Goal: Task Accomplishment & Management: Manage account settings

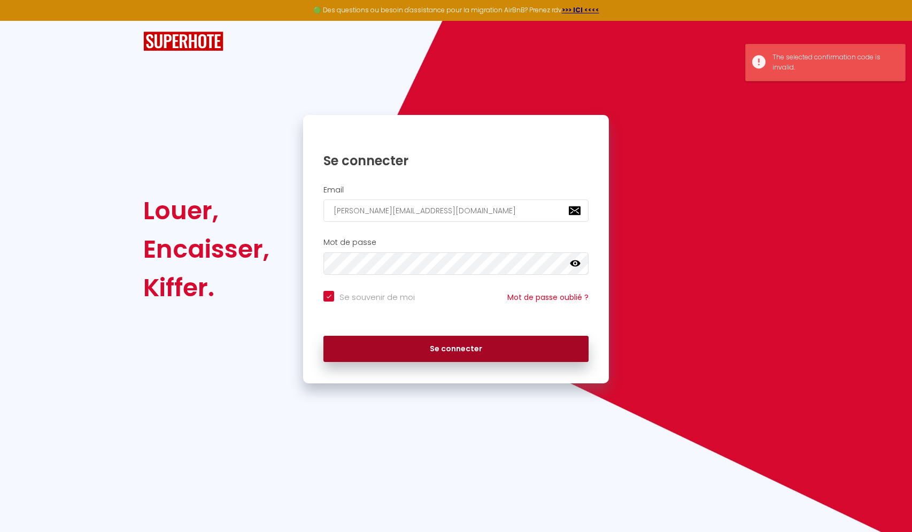
click at [440, 348] on button "Se connecter" at bounding box center [456, 349] width 265 height 27
checkbox input "true"
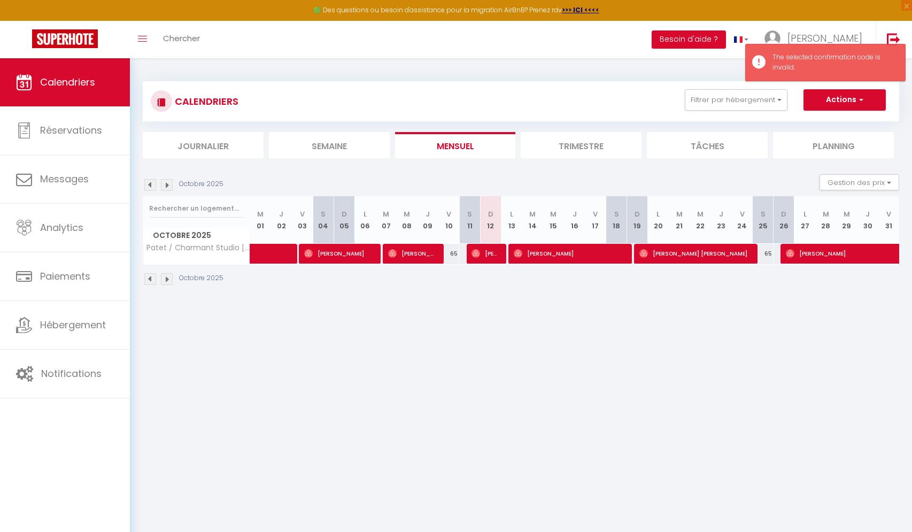
click at [488, 250] on span "[PERSON_NAME]" at bounding box center [486, 253] width 28 height 20
select select "OK"
select select "0"
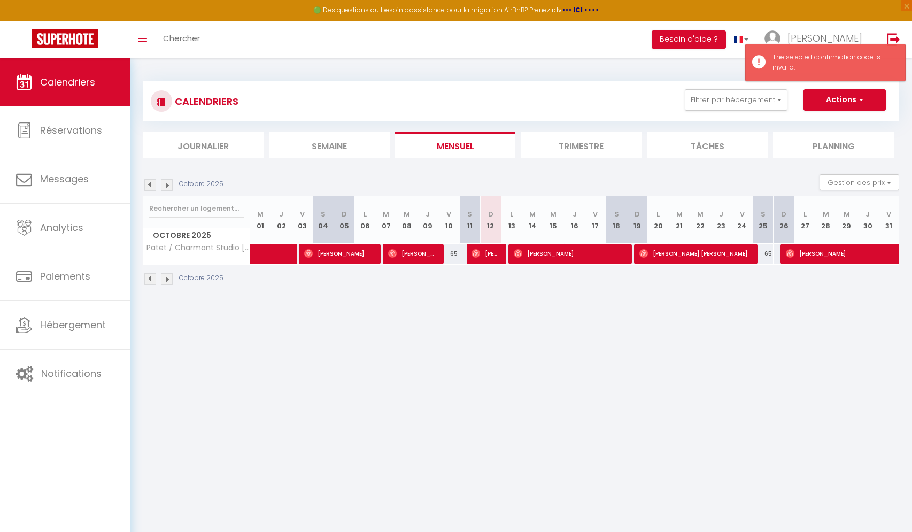
select select "1"
select select
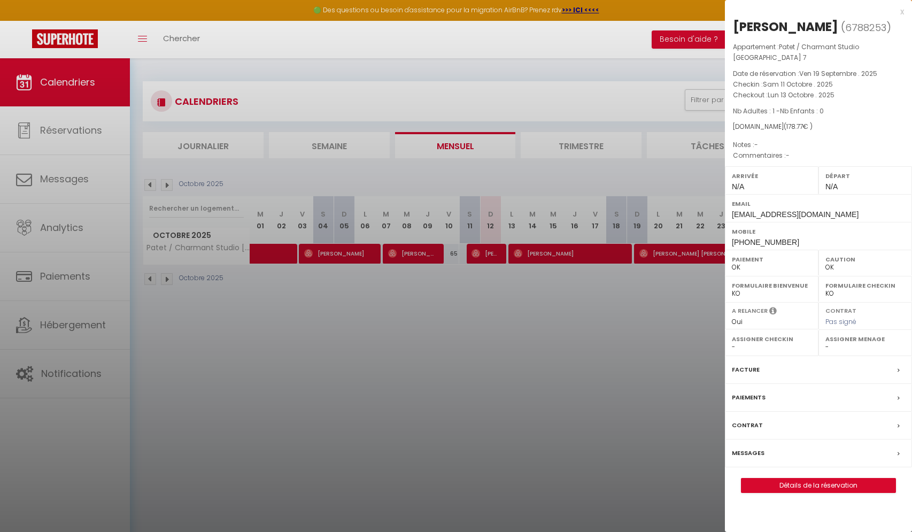
click at [476, 353] on div at bounding box center [456, 266] width 912 height 532
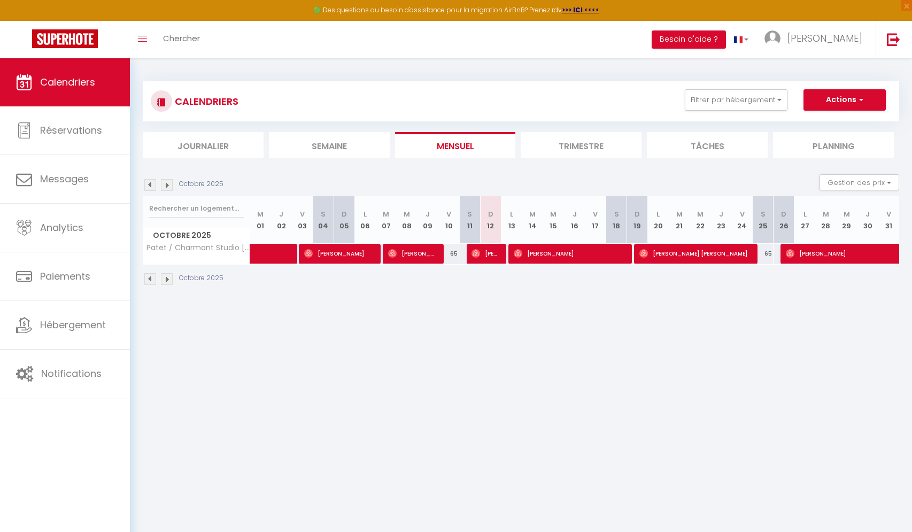
click at [577, 139] on li "Trimestre" at bounding box center [581, 145] width 121 height 26
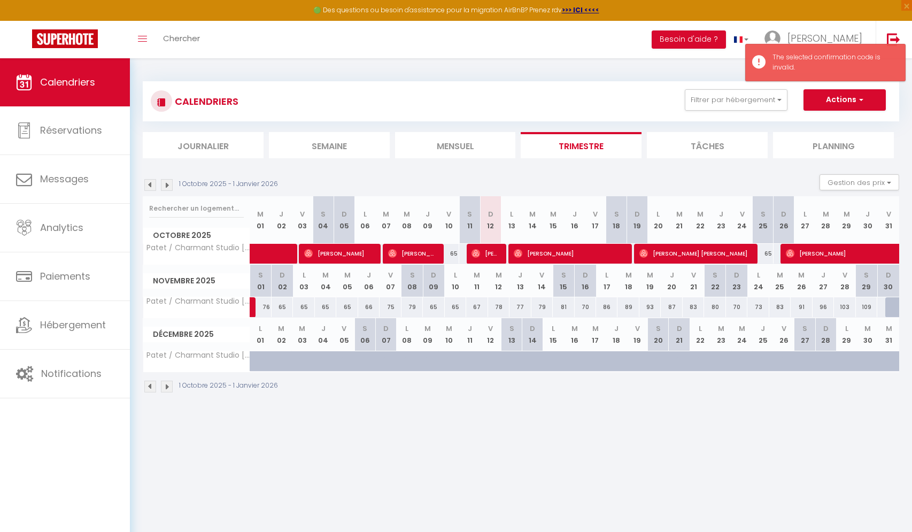
click at [487, 250] on span "[PERSON_NAME]" at bounding box center [486, 253] width 28 height 20
select select "OK"
select select "0"
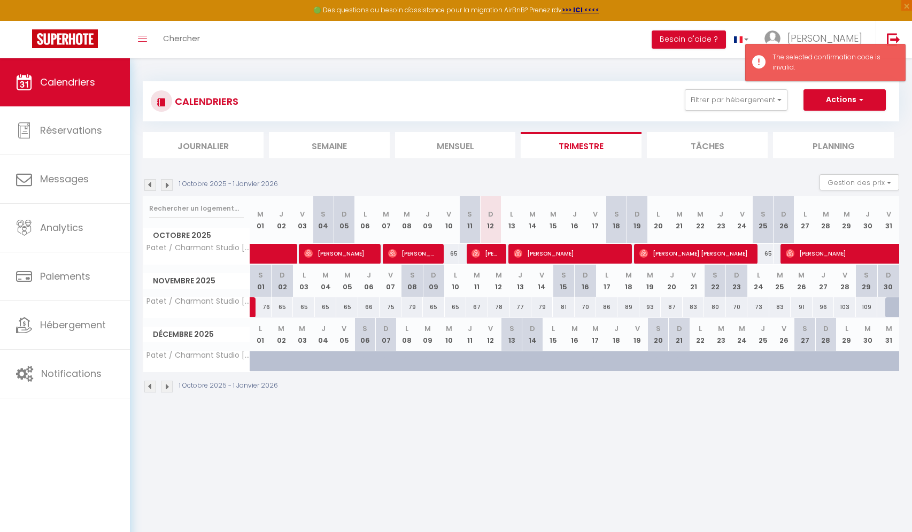
select select "1"
select select
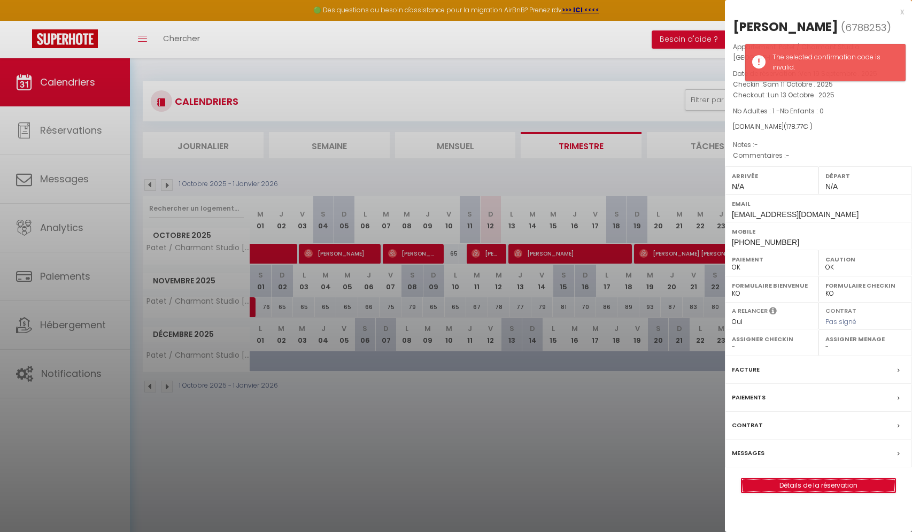
click at [784, 479] on link "Détails de la réservation" at bounding box center [819, 486] width 154 height 14
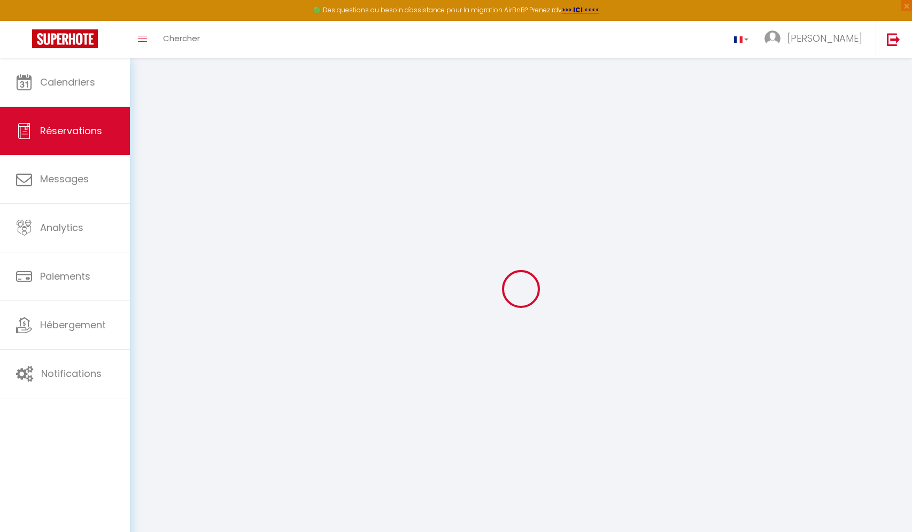
select select
checkbox input "false"
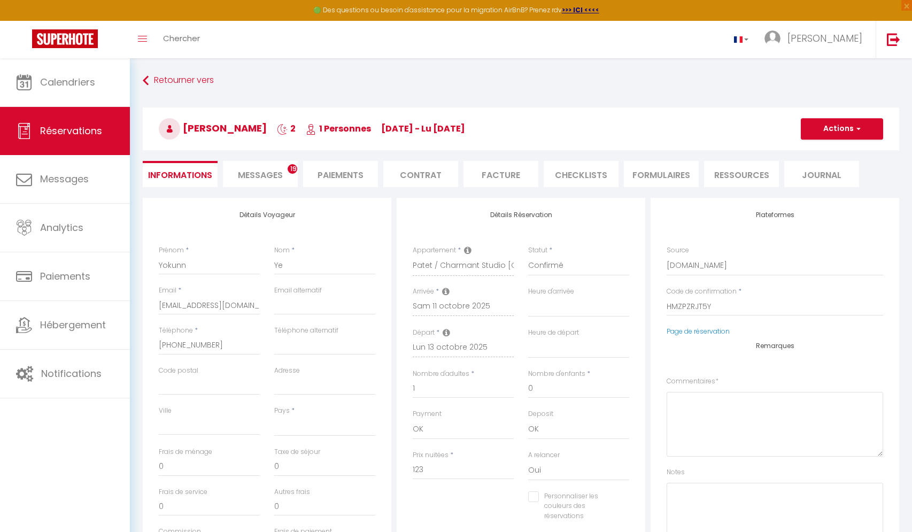
select select
checkbox input "false"
select select
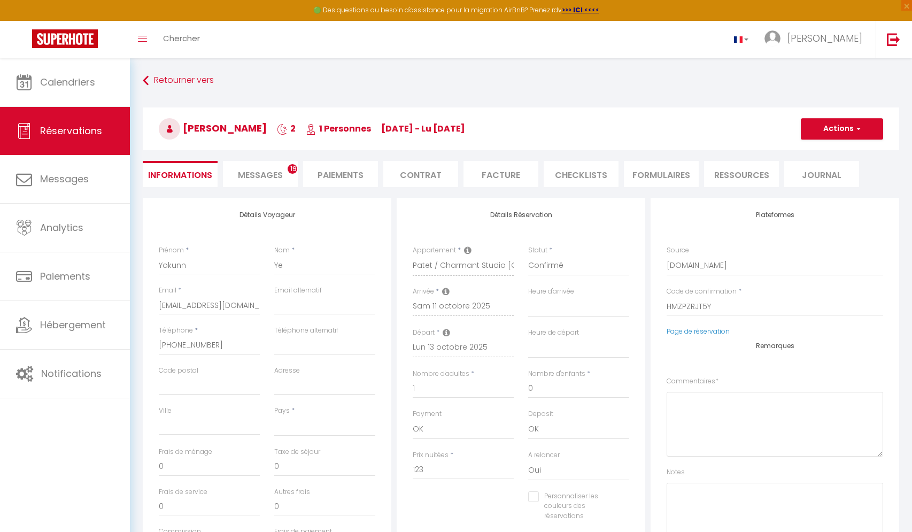
type input "49"
type input "6.77"
select select
checkbox input "false"
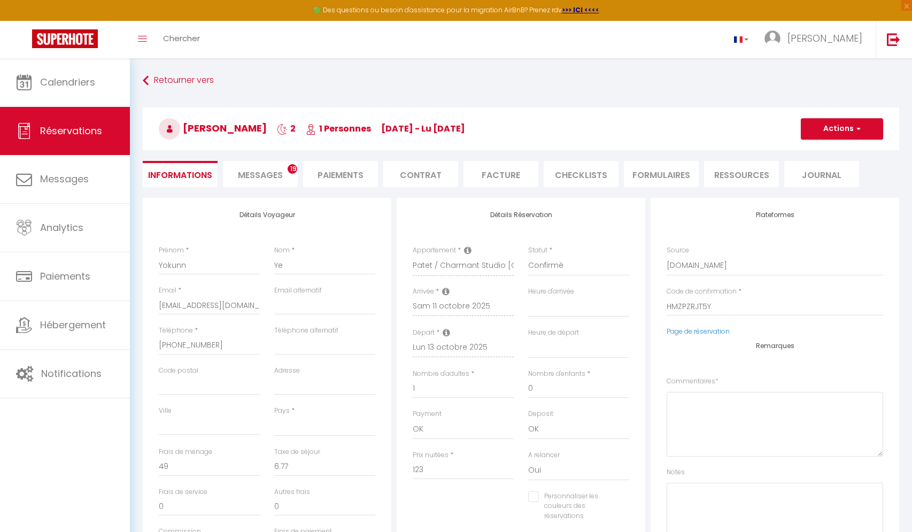
select select
checkbox input "false"
select select
click at [347, 172] on li "Paiements" at bounding box center [340, 174] width 75 height 26
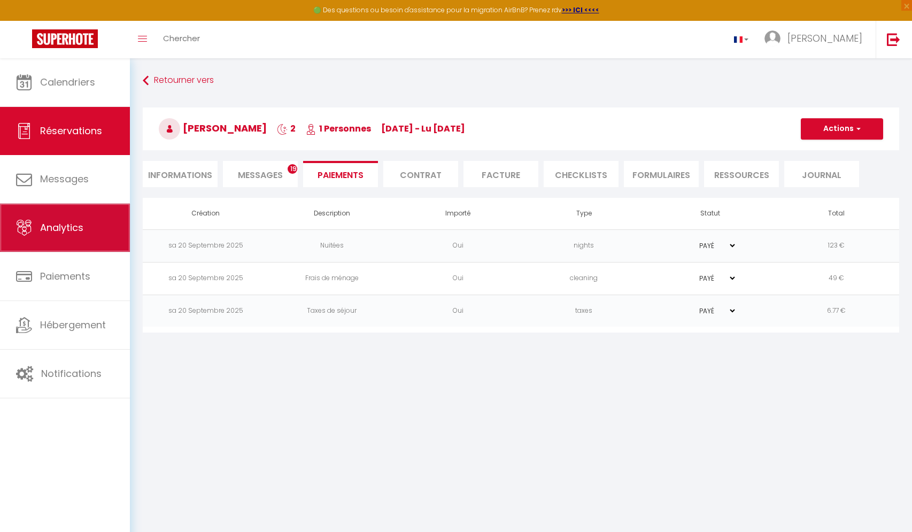
click at [48, 226] on span "Analytics" at bounding box center [61, 227] width 43 height 13
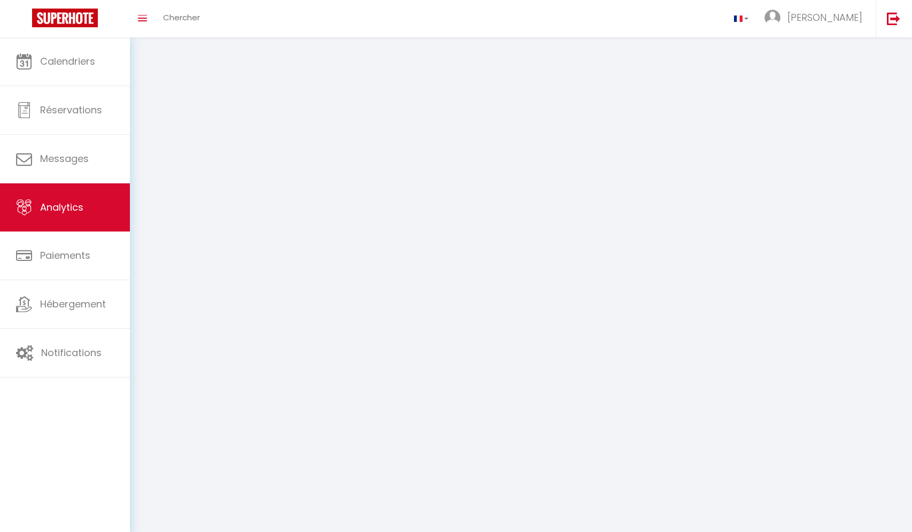
select select "2025"
select select "10"
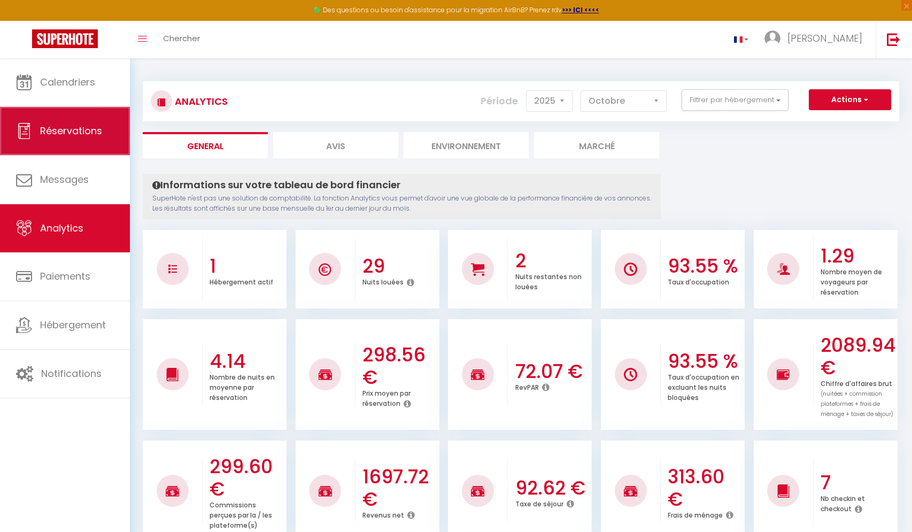
click at [68, 129] on span "Réservations" at bounding box center [71, 130] width 62 height 13
select select "not_cancelled"
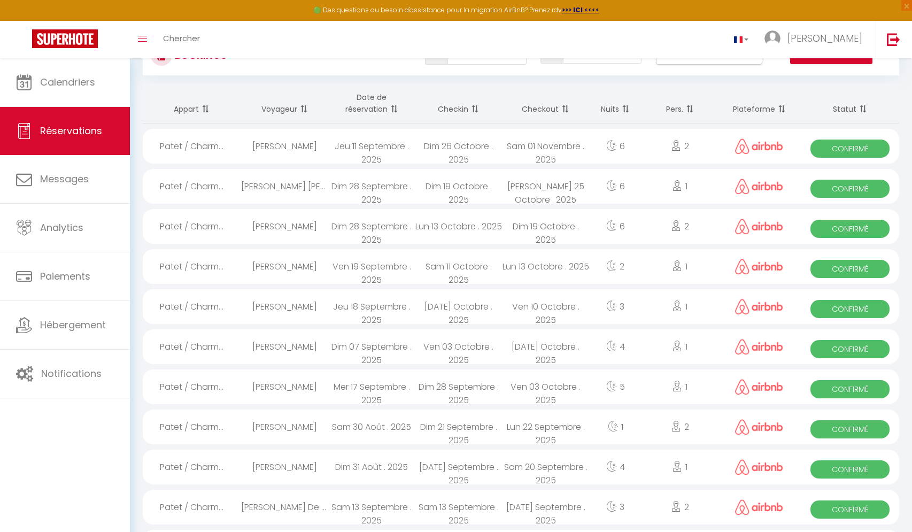
scroll to position [47, 0]
click at [474, 104] on span at bounding box center [473, 108] width 11 height 21
select select
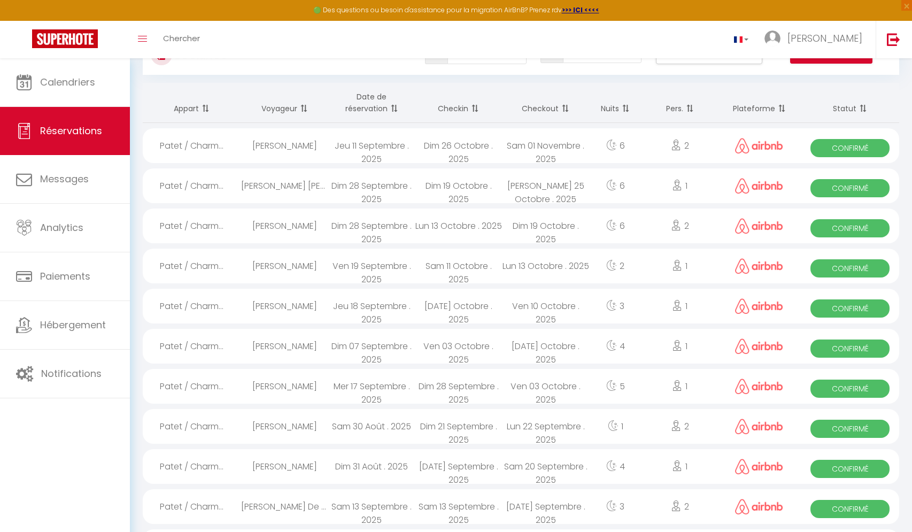
select select
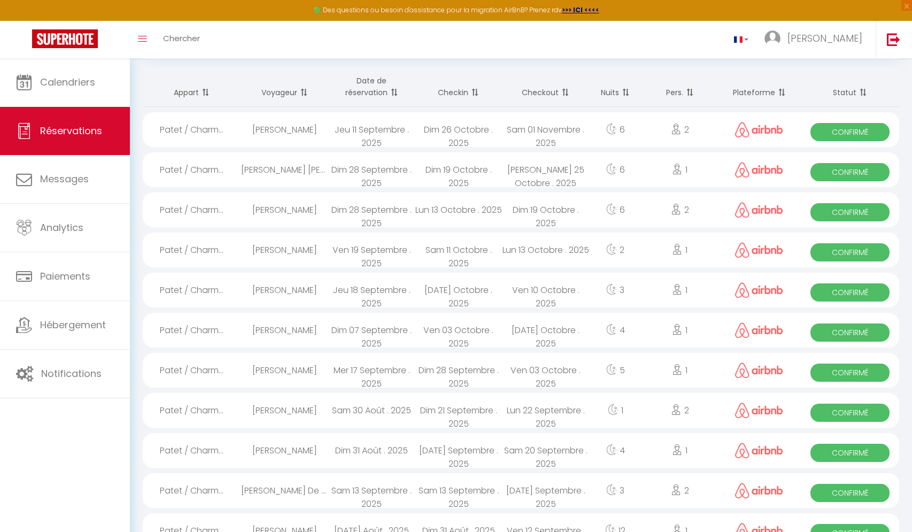
scroll to position [67, 0]
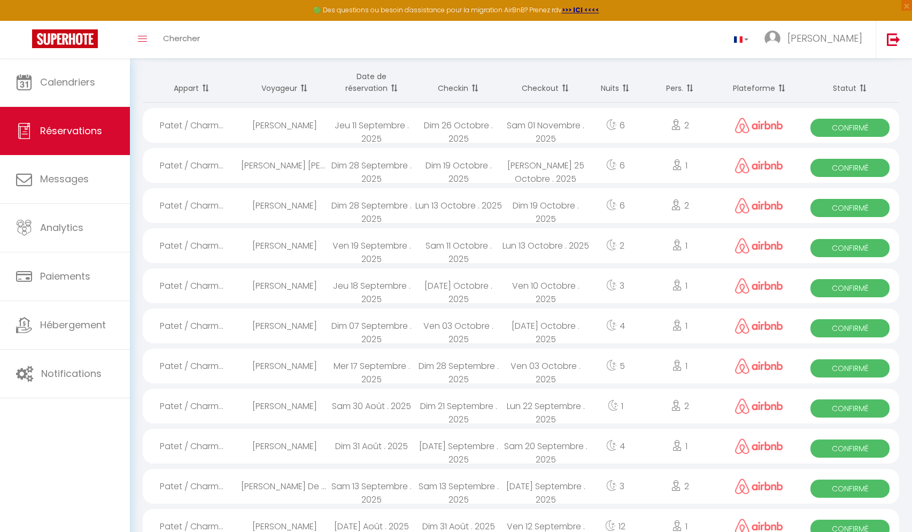
click at [471, 247] on div "Sam 11 Octobre . 2025" at bounding box center [458, 245] width 87 height 35
select select "OK"
select select "0"
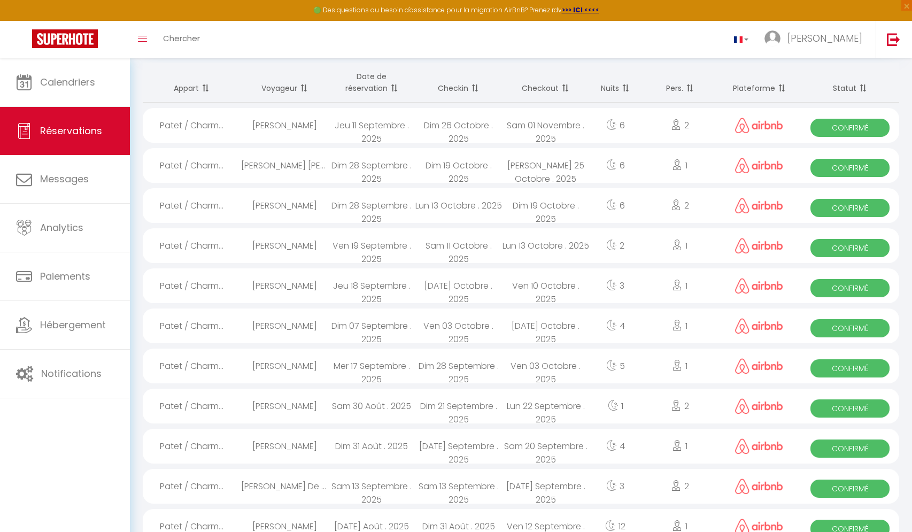
select select "1"
select select
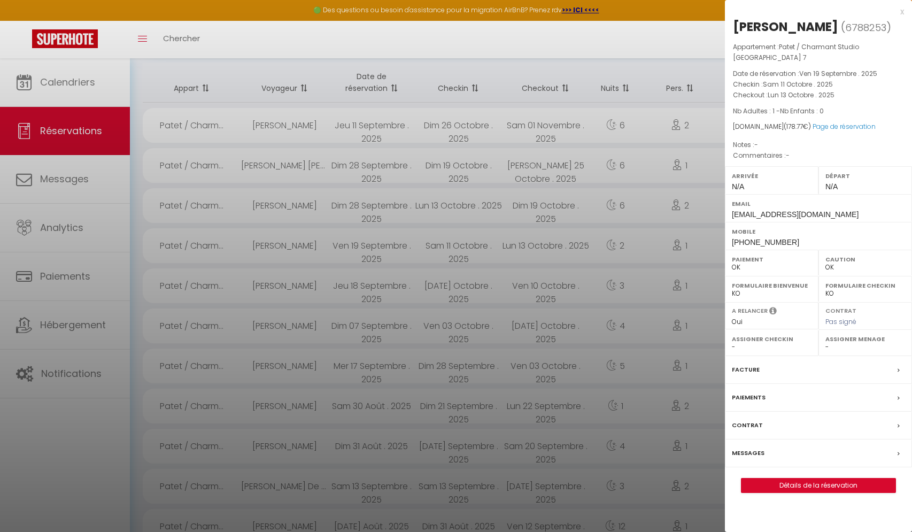
click at [471, 247] on div at bounding box center [456, 266] width 912 height 532
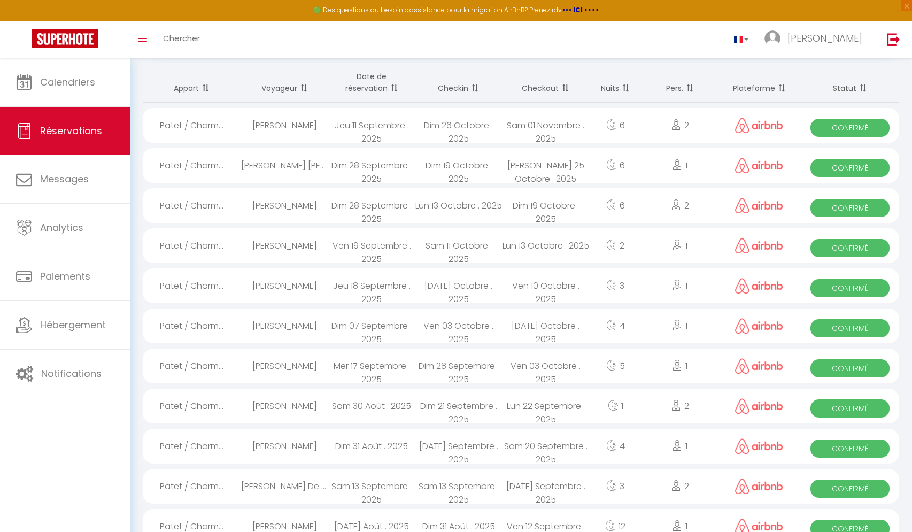
click at [850, 251] on span "Confirmé" at bounding box center [850, 248] width 79 height 18
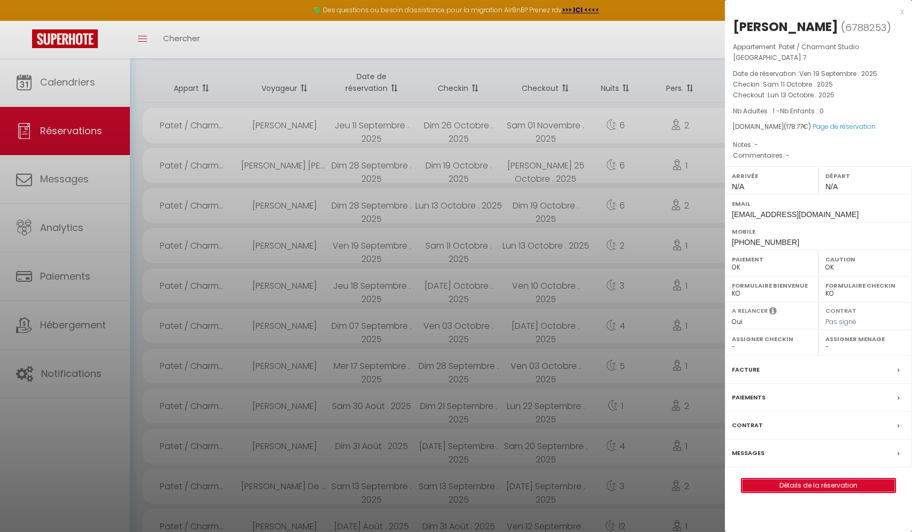
click at [818, 479] on link "Détails de la réservation" at bounding box center [819, 486] width 154 height 14
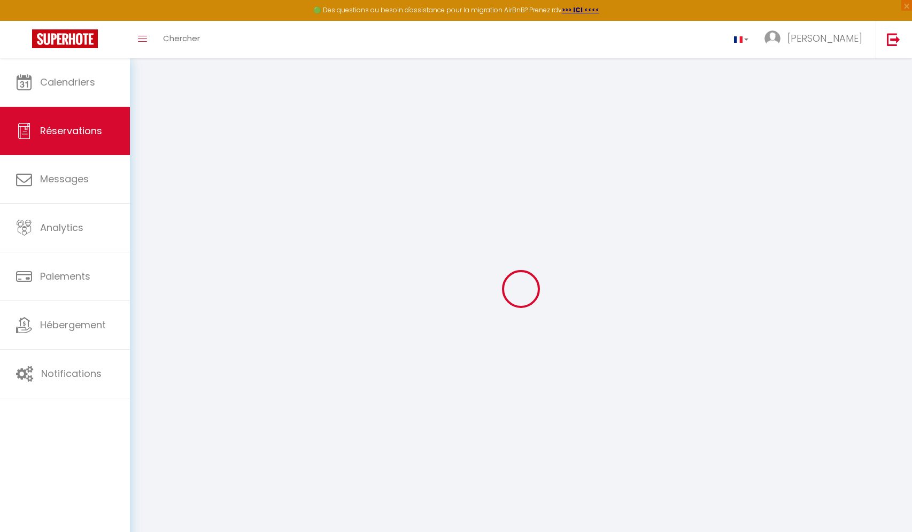
type input "Yokunn"
type input "Ye"
type input "[EMAIL_ADDRESS][DOMAIN_NAME]"
type input "[PHONE_NUMBER]"
select select
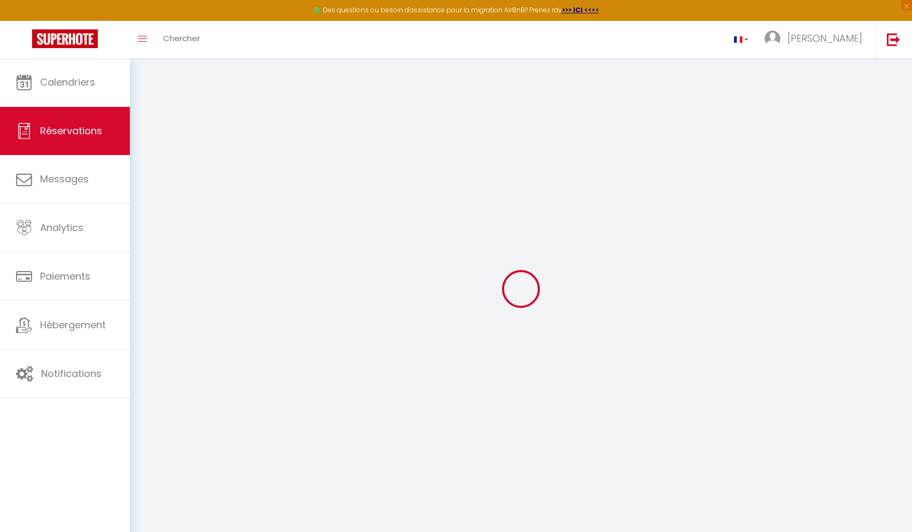
type input "25.8"
select select "63533"
select select "1"
select select
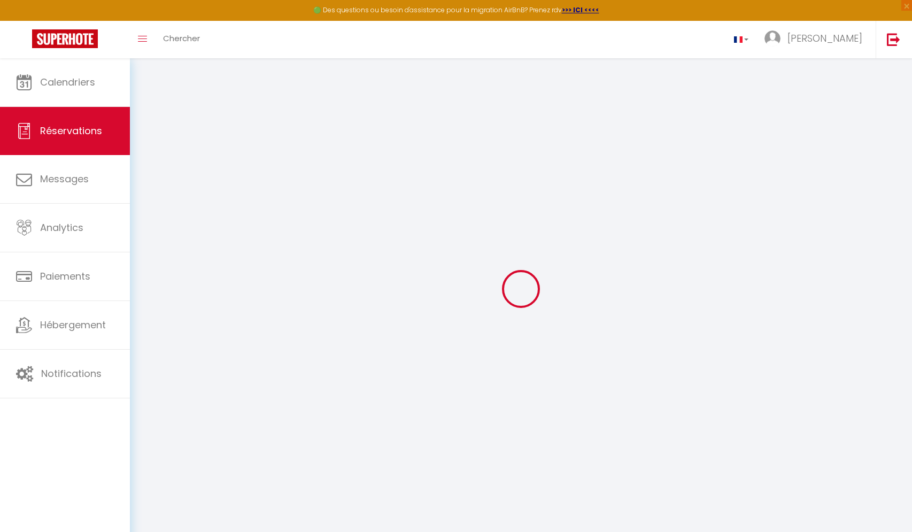
type input "1"
select select "12"
select select
type input "123"
checkbox input "false"
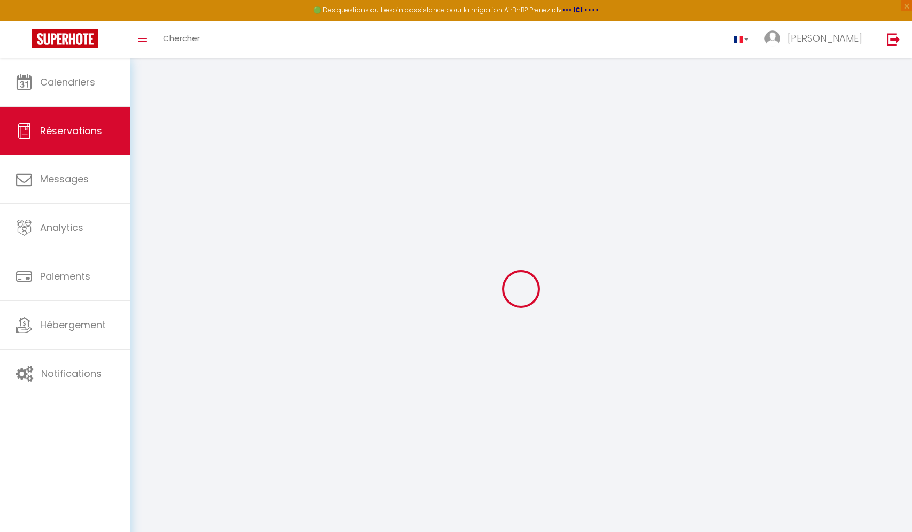
select select "1"
type input "0"
select select
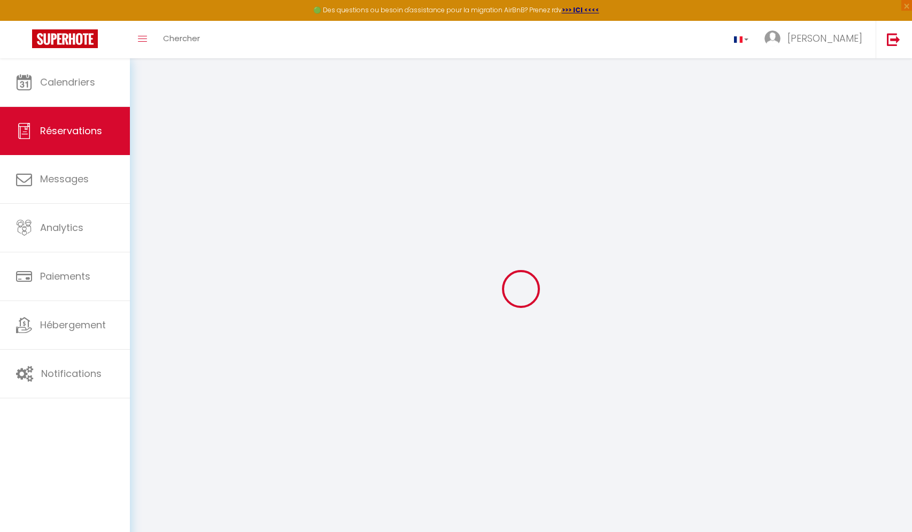
select select
select select "15"
checkbox input "false"
select select
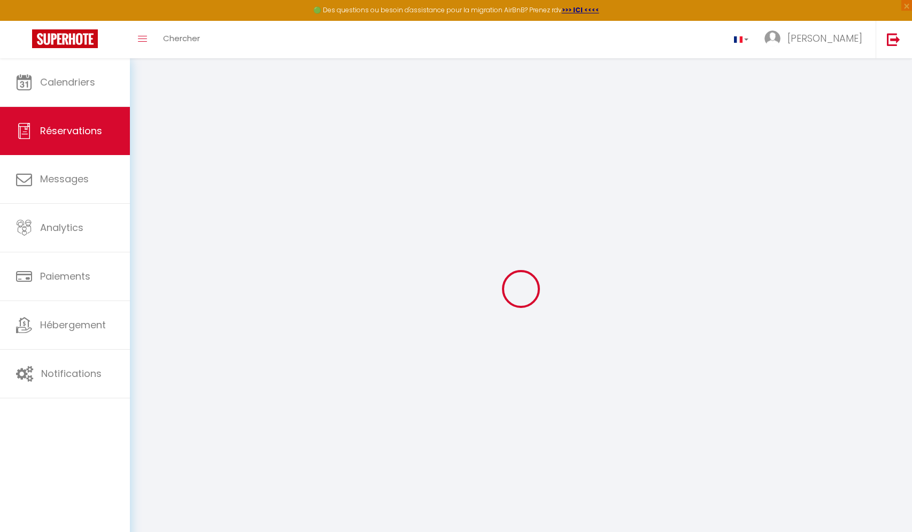
select select
checkbox input "false"
select select
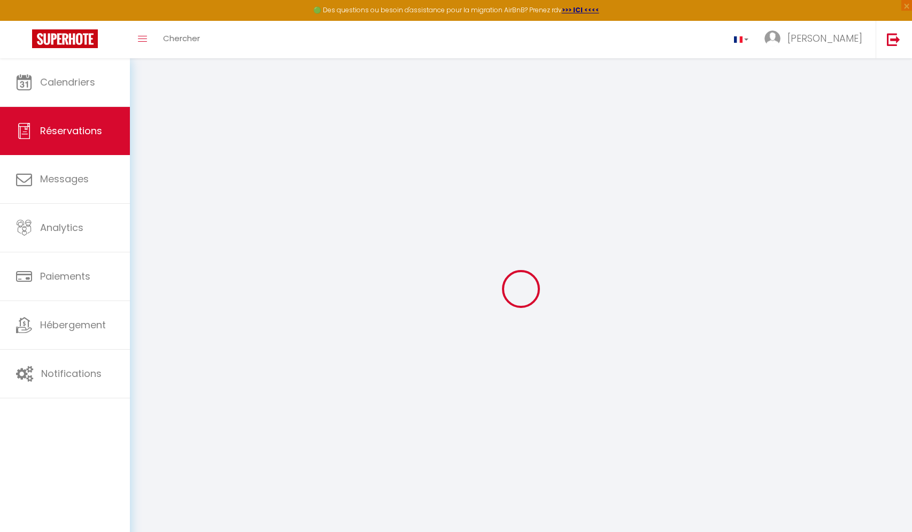
select select
checkbox input "false"
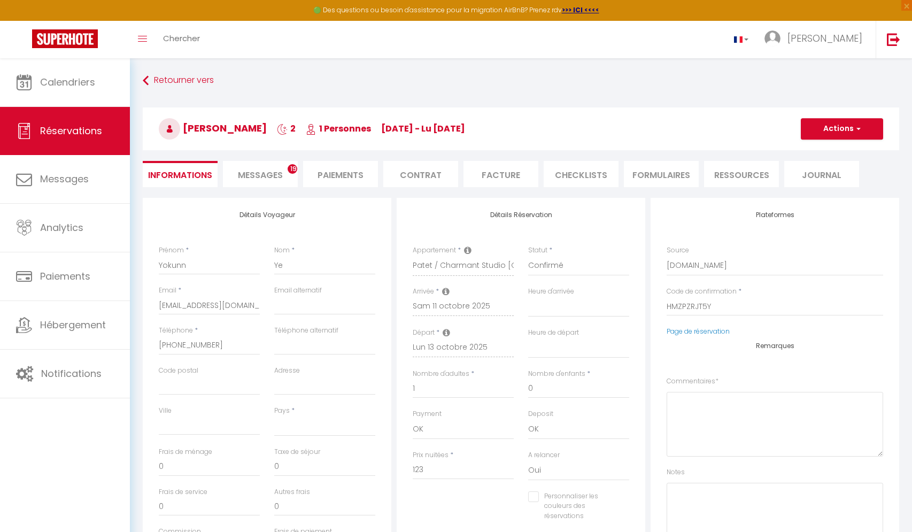
select select
checkbox input "false"
select select
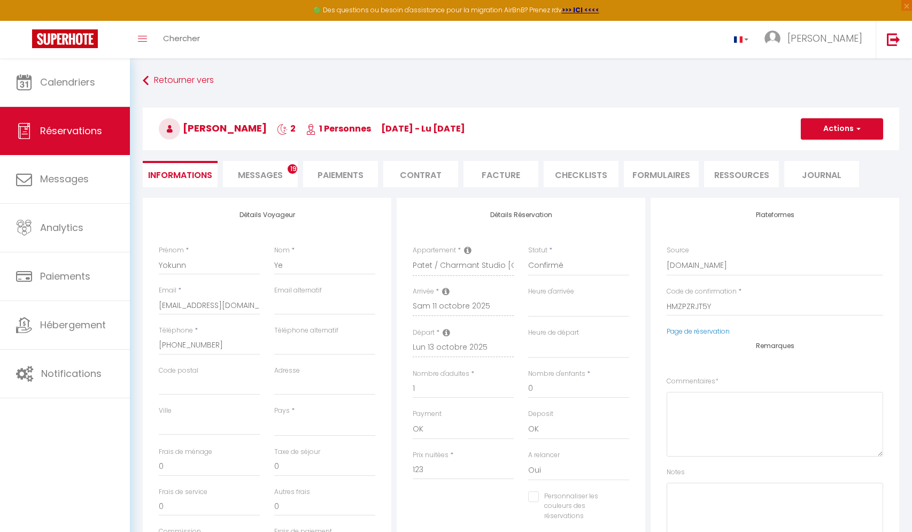
type input "49"
type input "6.77"
select select
checkbox input "false"
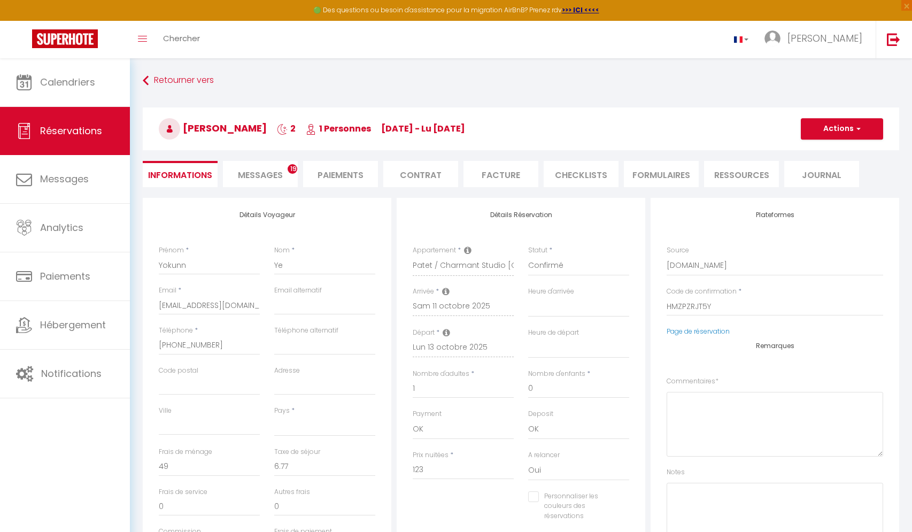
select select
checkbox input "false"
select select
click at [265, 174] on span "Messages" at bounding box center [260, 175] width 45 height 12
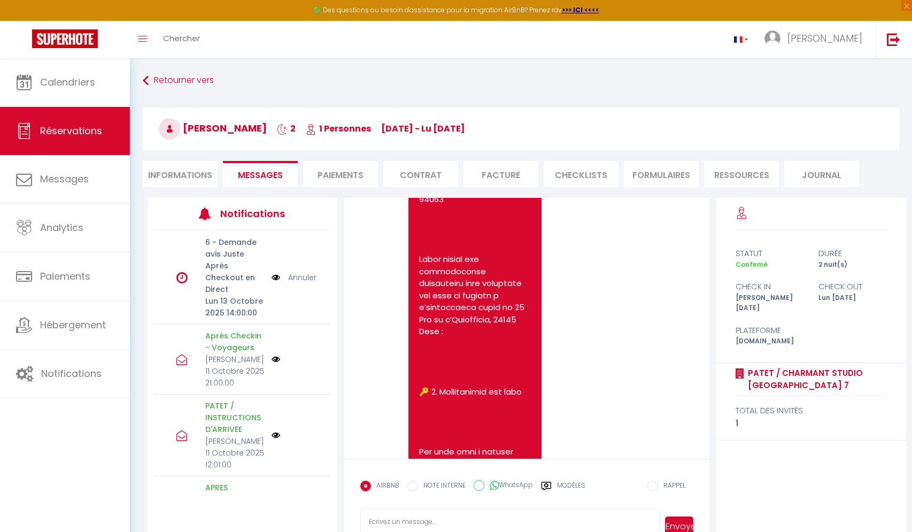
click at [346, 172] on li "Paiements" at bounding box center [340, 174] width 75 height 26
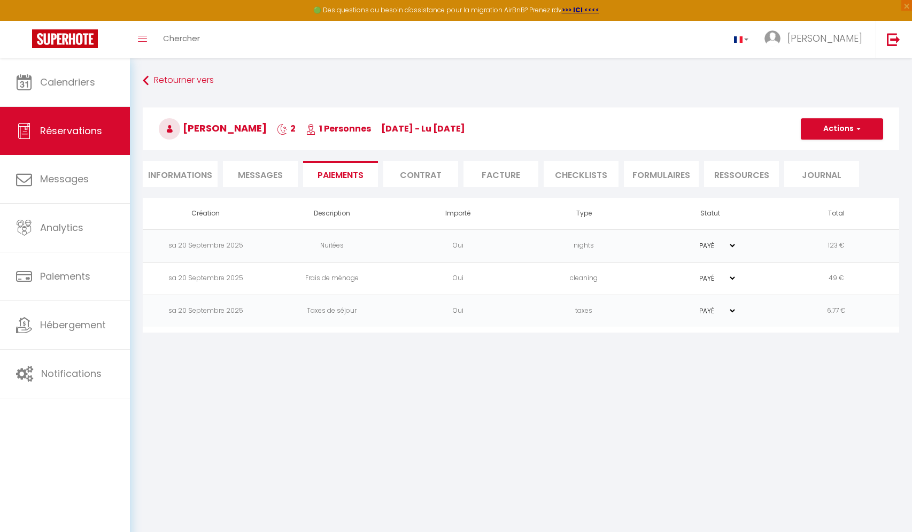
click at [490, 170] on li "Facture" at bounding box center [501, 174] width 75 height 26
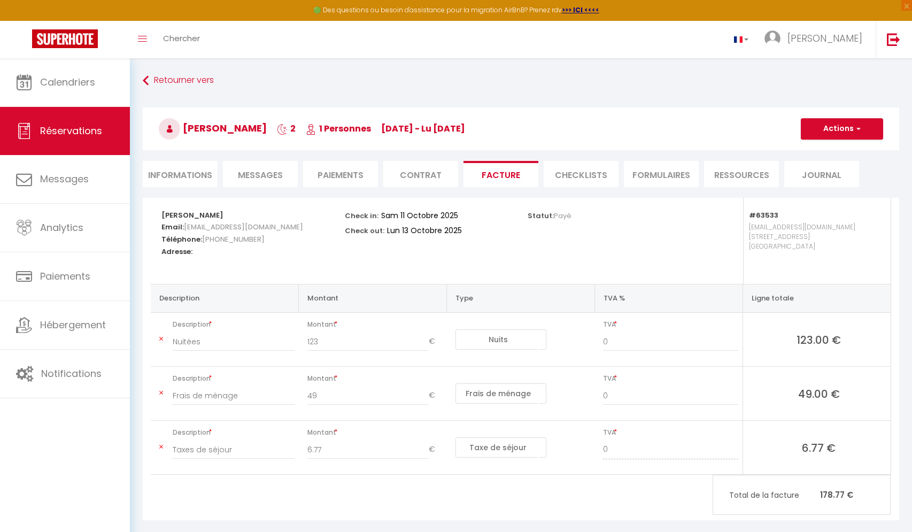
click at [578, 176] on li "CHECKLISTS" at bounding box center [581, 174] width 75 height 26
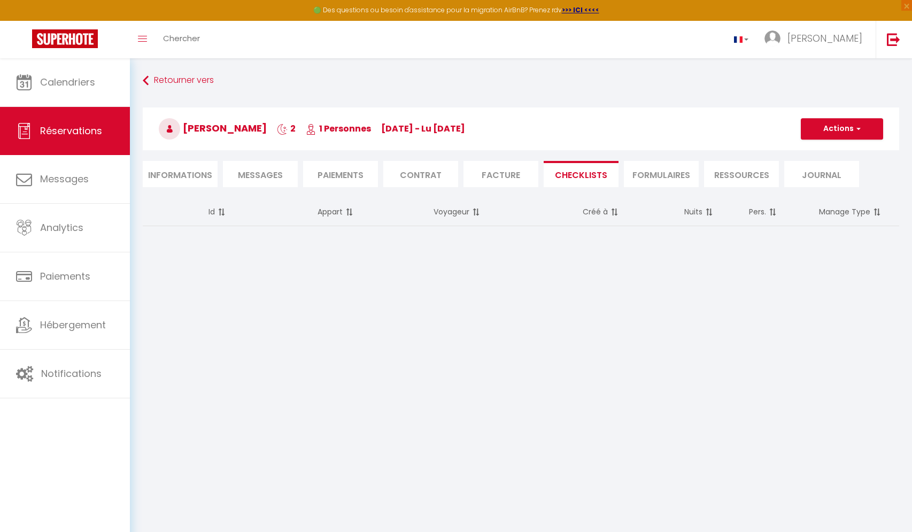
click at [436, 177] on li "Contrat" at bounding box center [420, 174] width 75 height 26
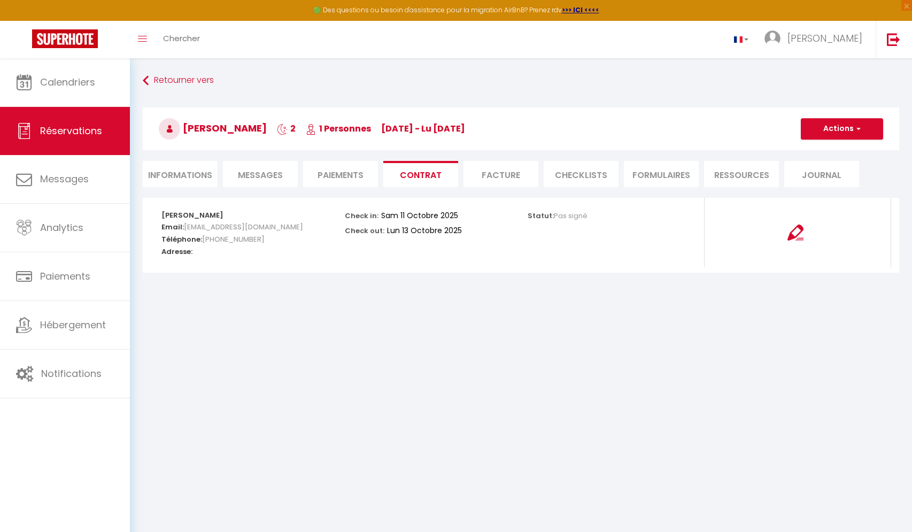
click at [336, 175] on li "Paiements" at bounding box center [340, 174] width 75 height 26
select select
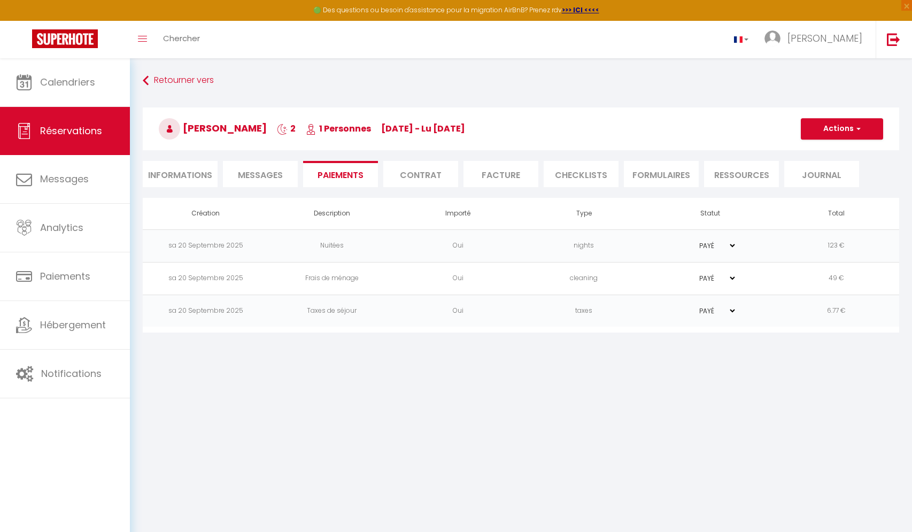
click at [263, 173] on span "Messages" at bounding box center [260, 175] width 45 height 12
select select
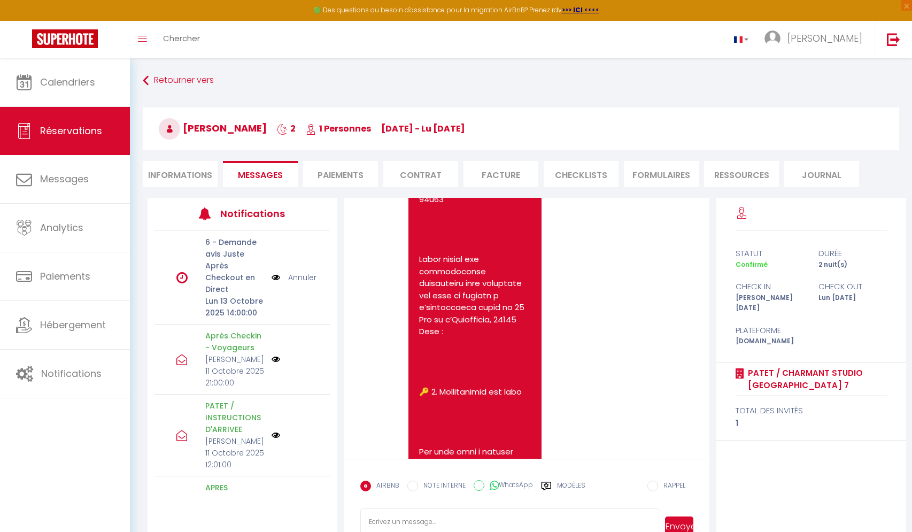
scroll to position [596, 0]
select select
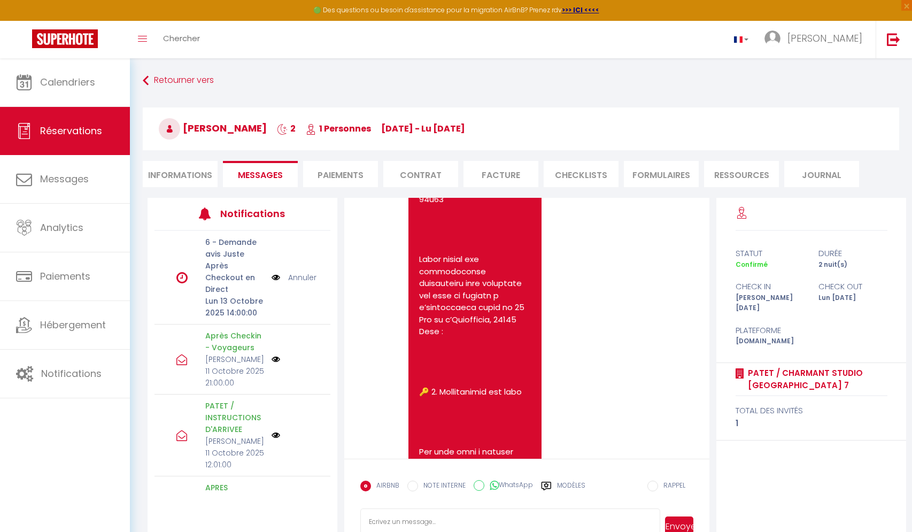
select select
click at [178, 180] on li "Informations" at bounding box center [180, 174] width 75 height 26
select select
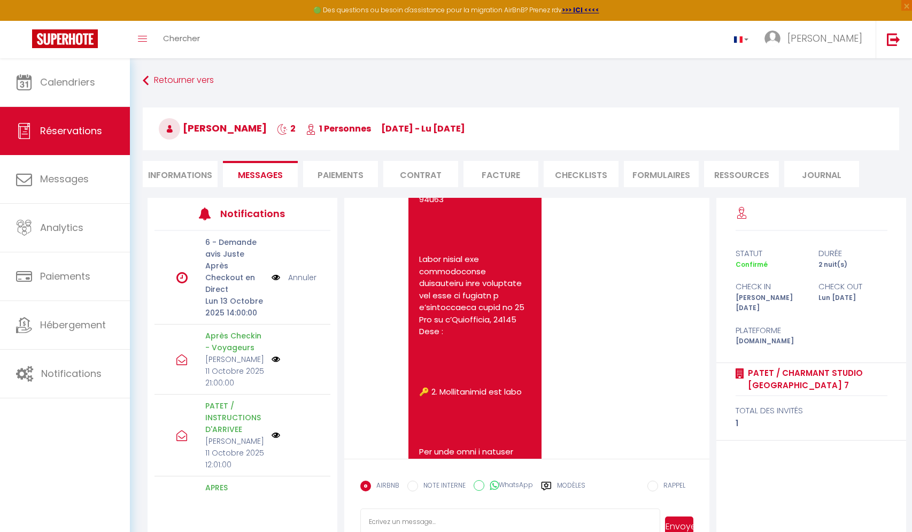
select select
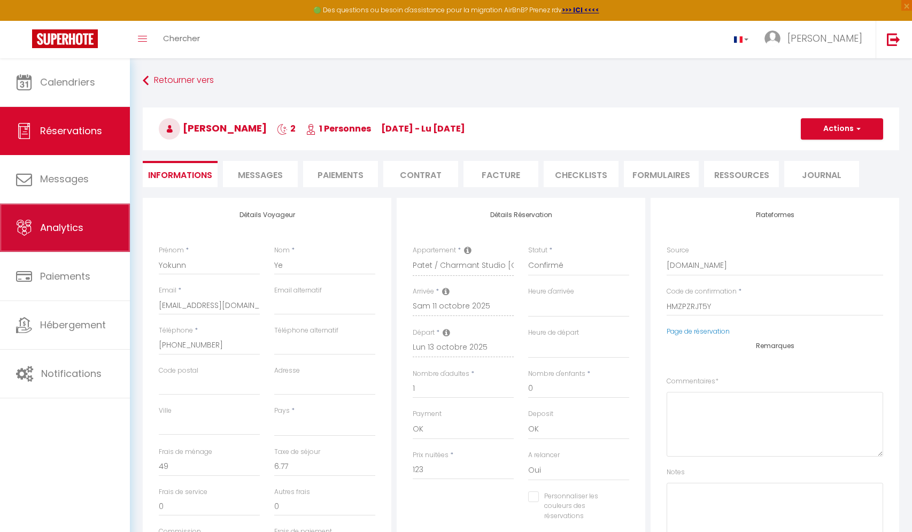
click at [71, 226] on span "Analytics" at bounding box center [61, 227] width 43 height 13
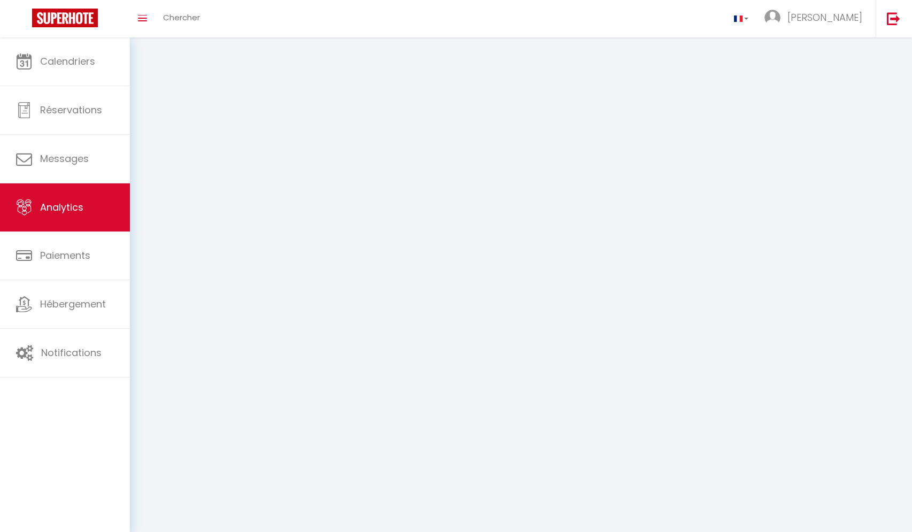
select select "2025"
select select "10"
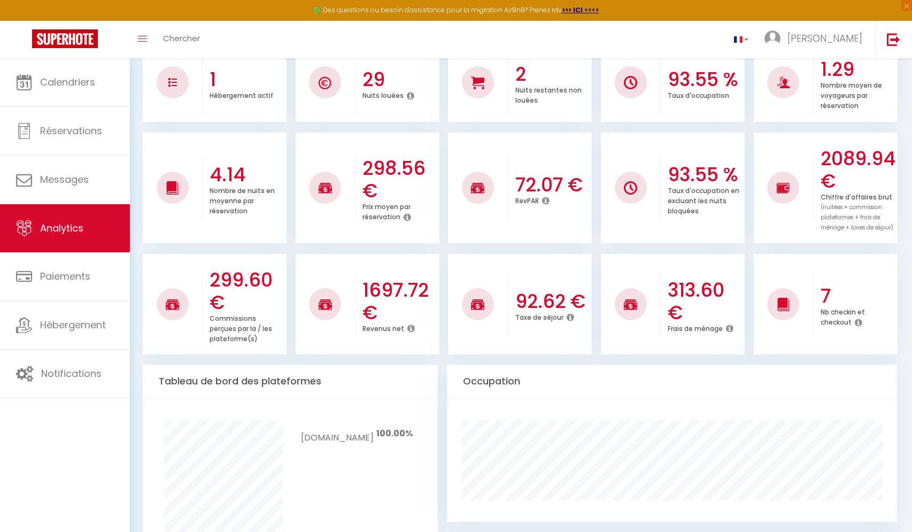
scroll to position [284, 0]
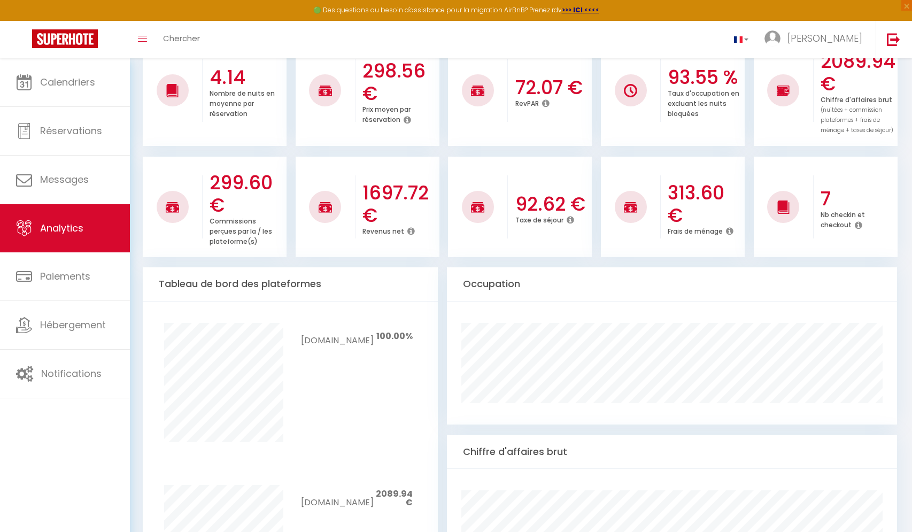
click at [232, 198] on h3 "299.60 €" at bounding box center [247, 194] width 74 height 45
click at [217, 198] on h3 "299.60 €" at bounding box center [247, 194] width 74 height 45
click at [189, 205] on div at bounding box center [173, 206] width 60 height 63
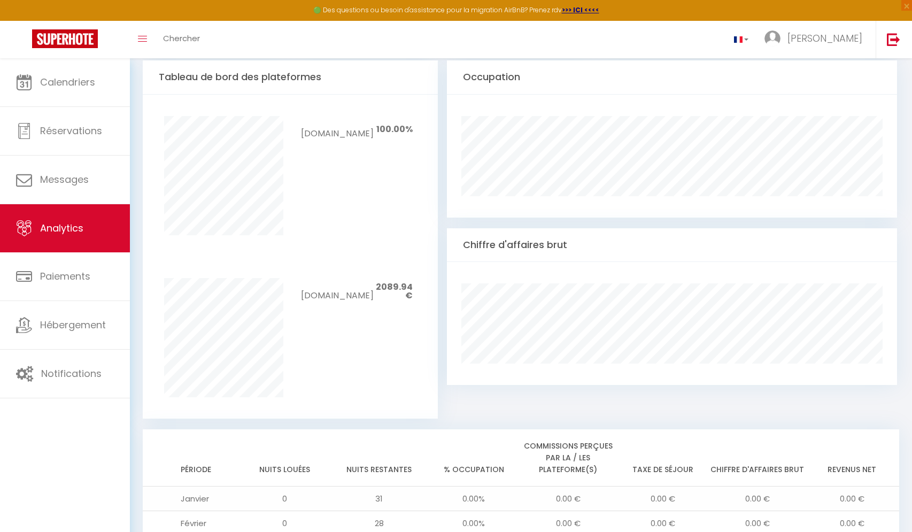
scroll to position [804, 0]
